Goal: Task Accomplishment & Management: Complete application form

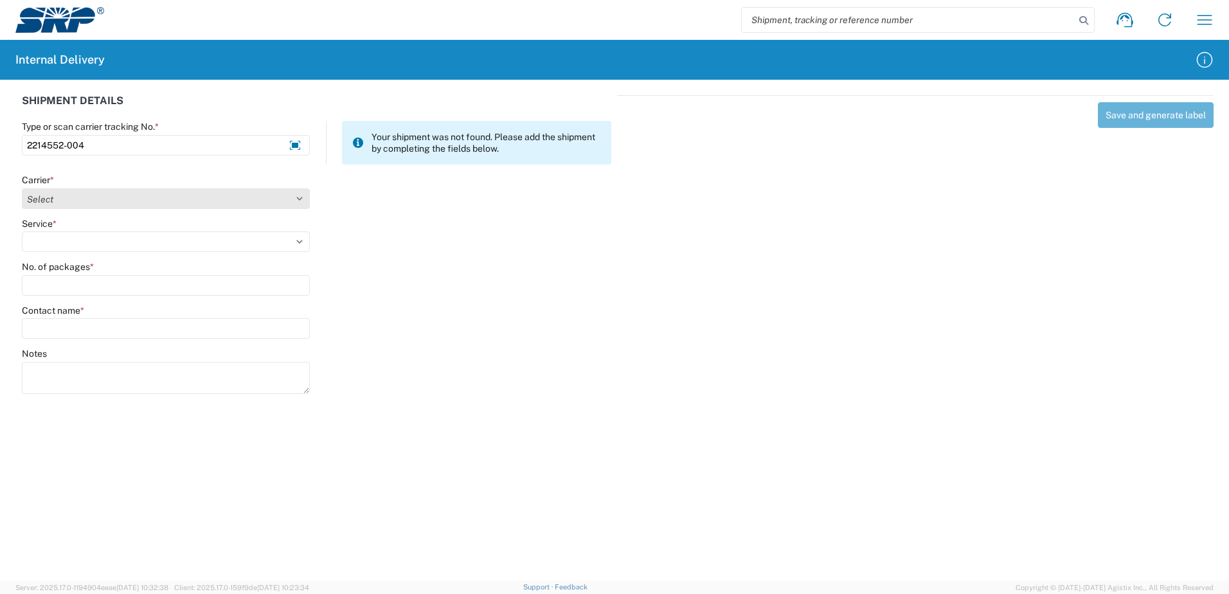
type input "2214552-004"
click at [301, 199] on select "Select Amazon Logistics ATI Trucking BC Dimerco Logistics Empire Southwest FedE…" at bounding box center [166, 198] width 288 height 21
select select "18714"
click at [22, 188] on select "Select Amazon Logistics ATI Trucking BC Dimerco Logistics Empire Southwest FedE…" at bounding box center [166, 198] width 288 height 21
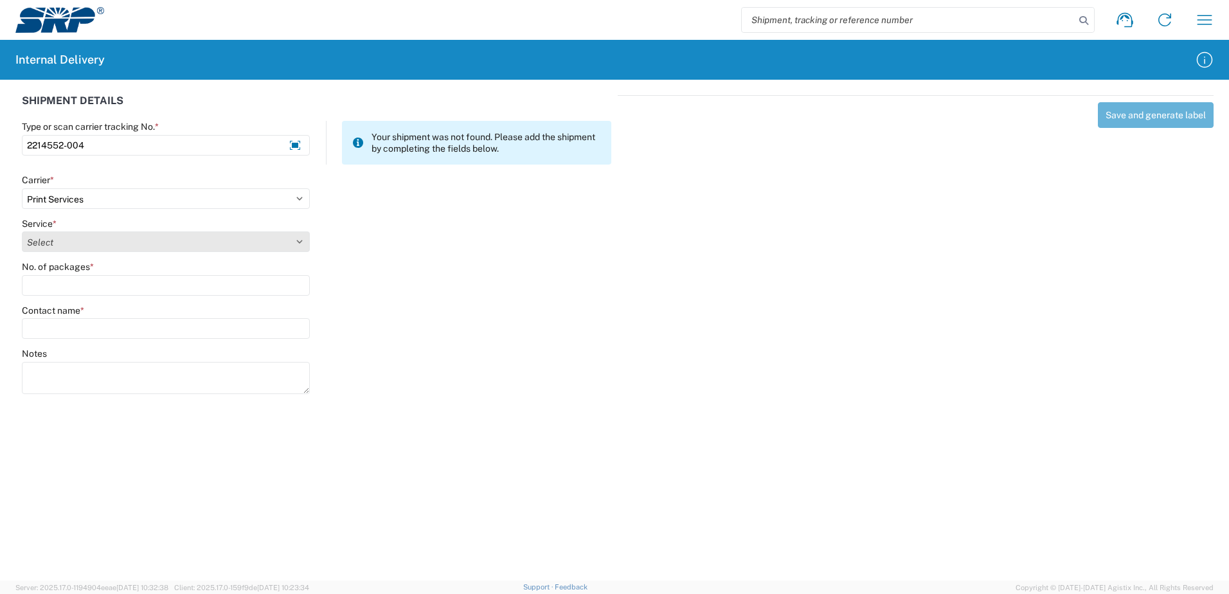
click at [300, 240] on select "Select Ground Inter-office" at bounding box center [166, 241] width 288 height 21
select select "35764"
click at [22, 231] on select "Select Ground Inter-office" at bounding box center [166, 241] width 288 height 21
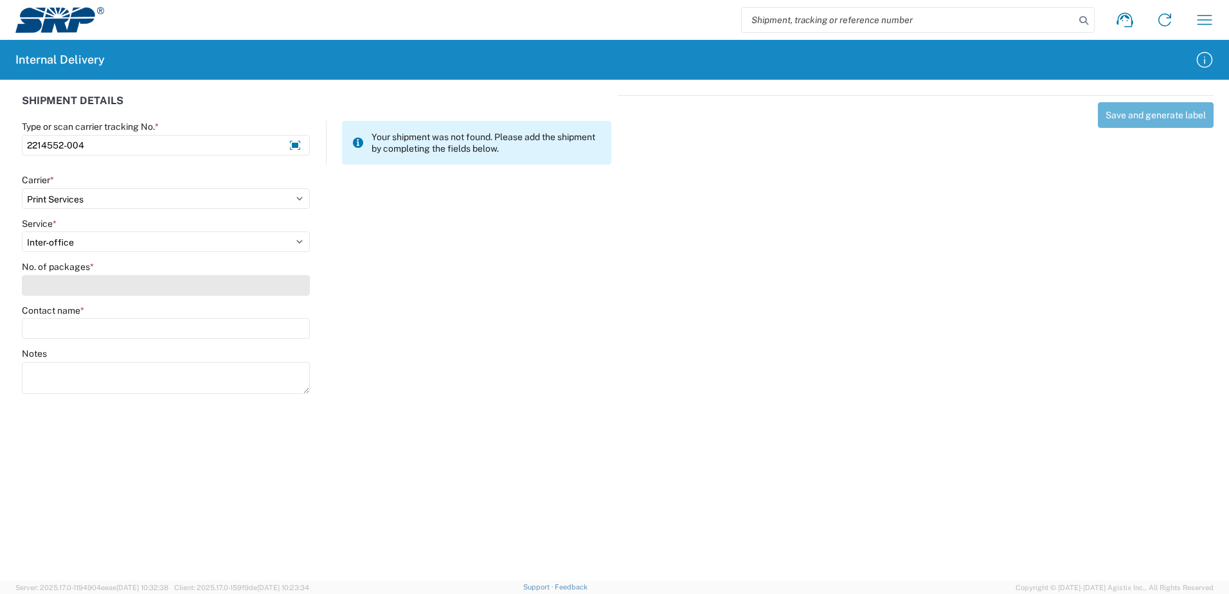
click at [291, 287] on input "No. of packages *" at bounding box center [166, 285] width 288 height 21
type input "1"
click at [264, 325] on input "Contact name *" at bounding box center [166, 328] width 288 height 21
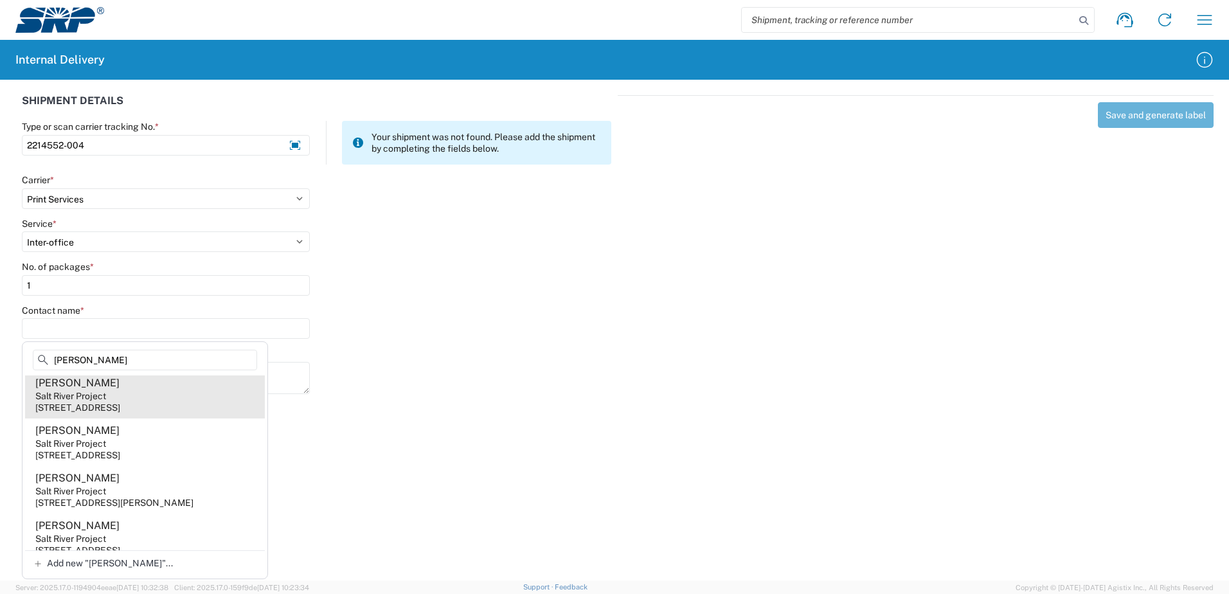
scroll to position [386, 0]
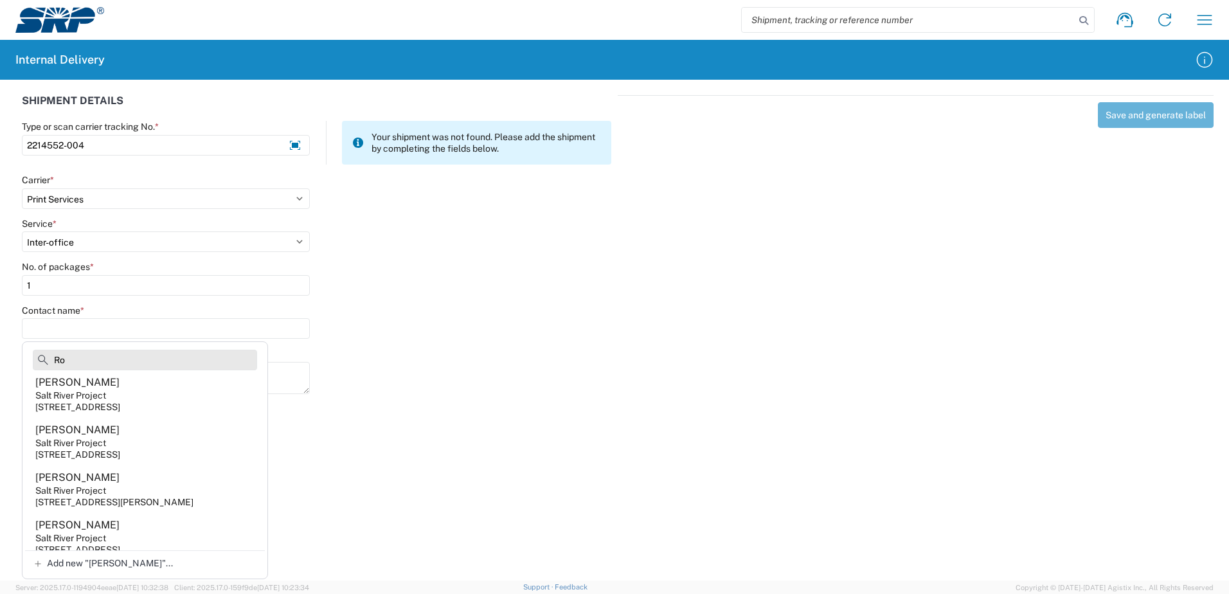
type input "R"
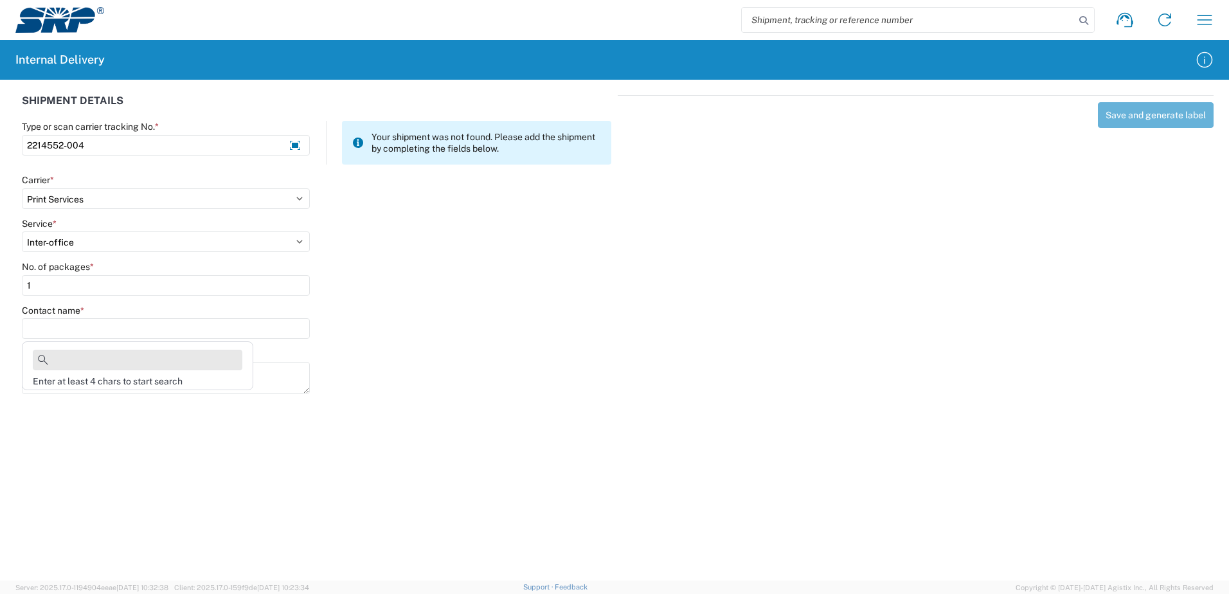
scroll to position [0, 0]
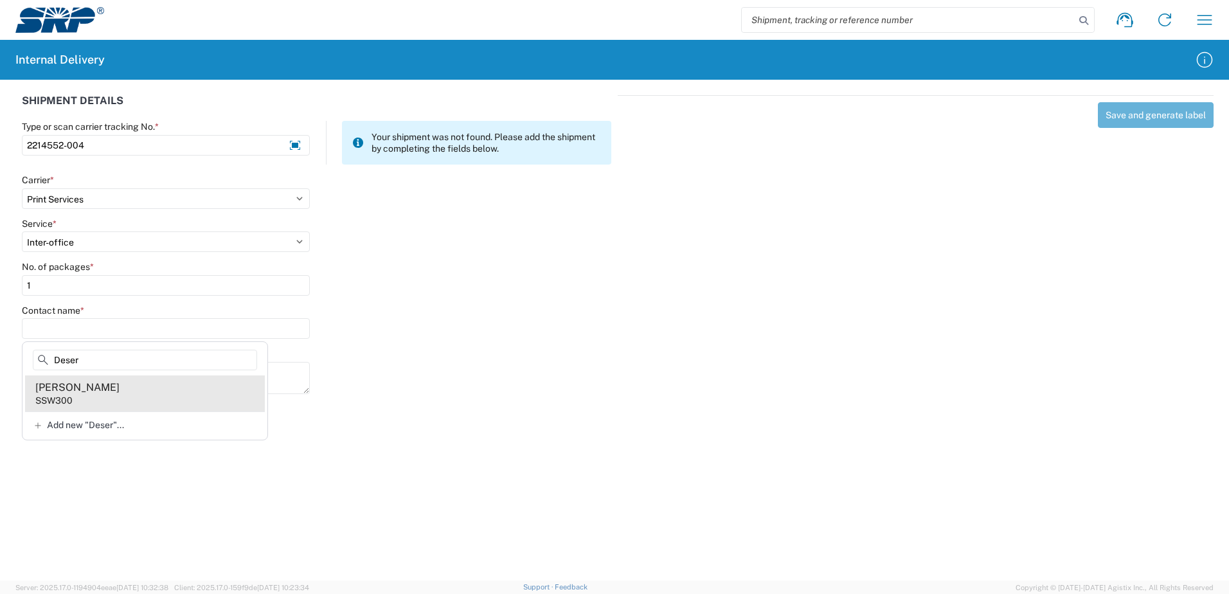
type input "Deser"
click at [96, 388] on div "[PERSON_NAME]" at bounding box center [77, 388] width 84 height 14
type input "[PERSON_NAME]"
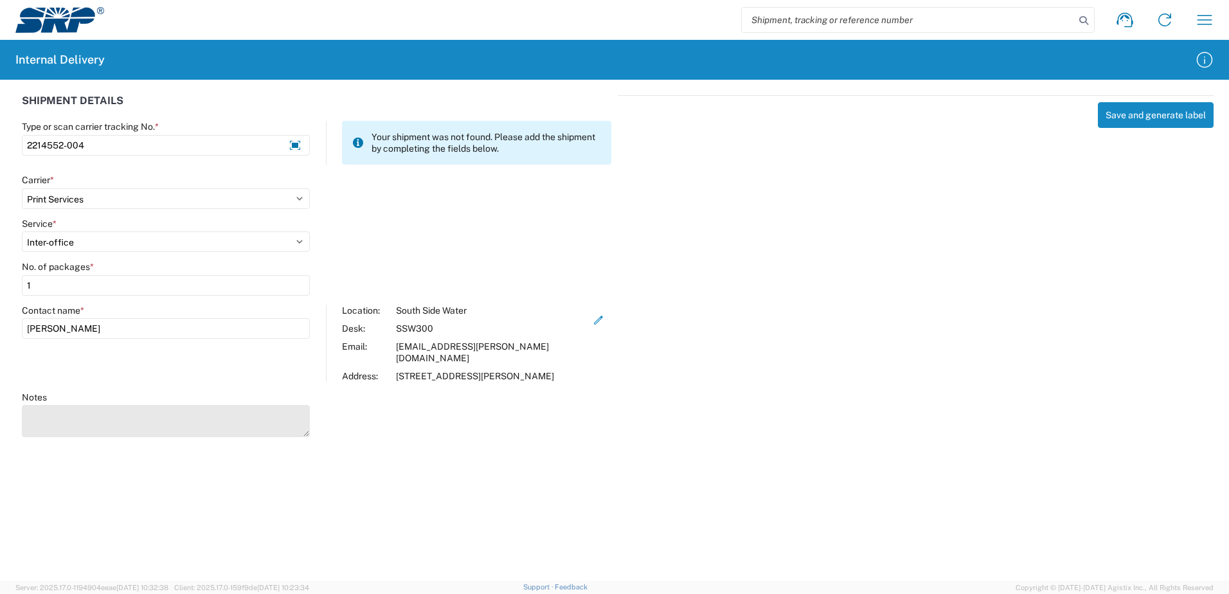
click at [90, 418] on textarea "Notes" at bounding box center [166, 421] width 288 height 32
type textarea "Community Irrigation Revitalization Initiative"
click at [446, 471] on agx-forms-host "Shipment request Shipment tracking Internal delivery Transit update My profile …" at bounding box center [614, 297] width 1229 height 594
click at [1153, 111] on button "Save and generate label" at bounding box center [1156, 115] width 116 height 26
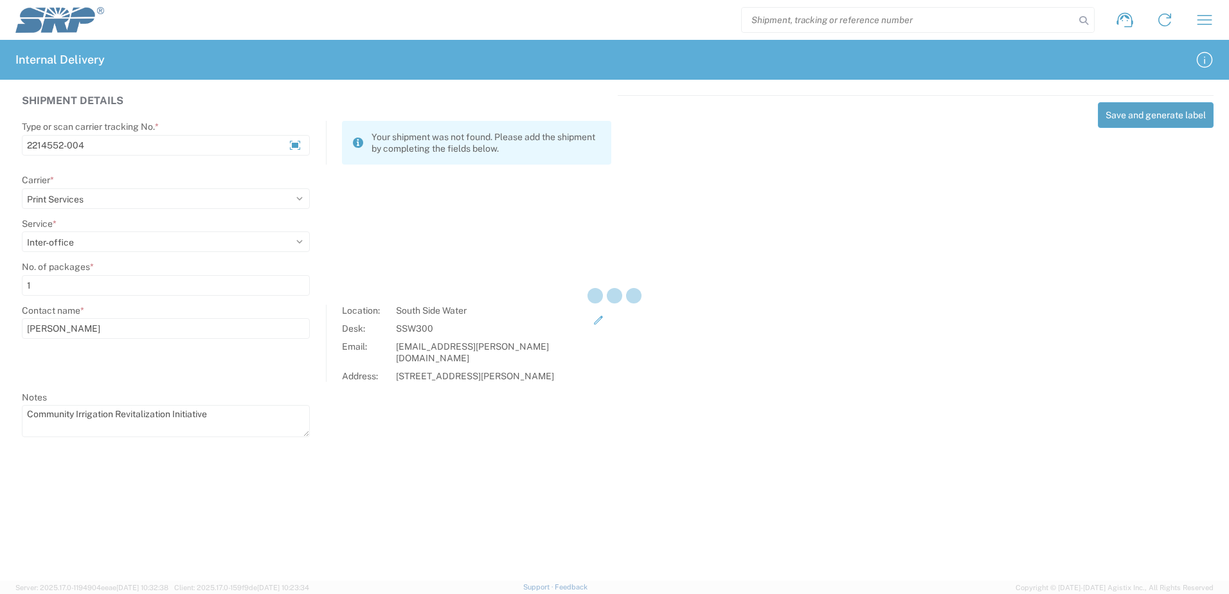
select select
